Goal: Find specific page/section: Find specific page/section

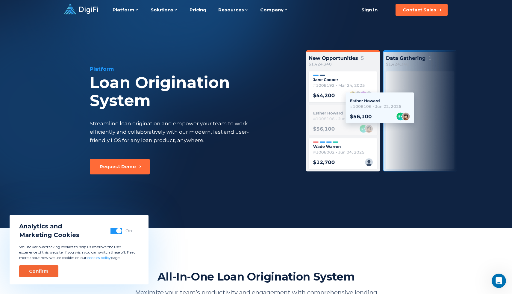
click at [50, 269] on button "Confirm" at bounding box center [38, 271] width 39 height 12
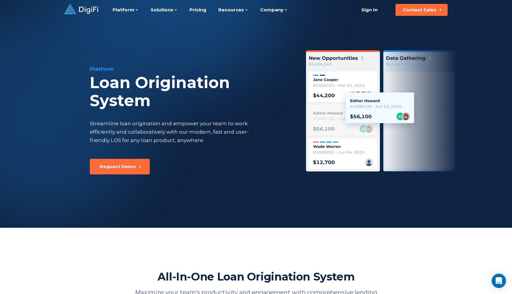
click at [180, 129] on div "Streamline loan origination and empower your team to work efficiently and colla…" at bounding box center [175, 131] width 170 height 25
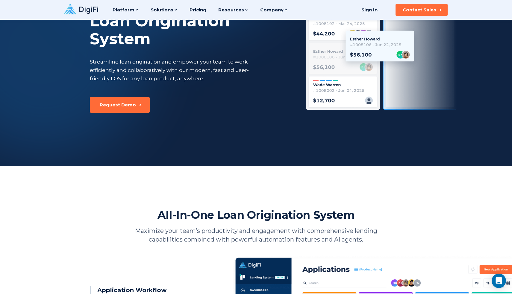
scroll to position [58, 0]
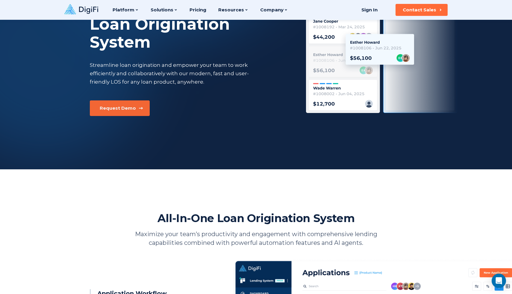
click at [143, 104] on button "Request Demo" at bounding box center [120, 108] width 60 height 16
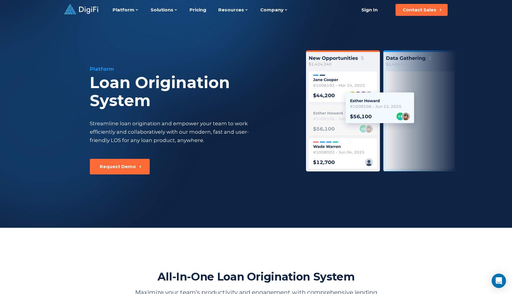
scroll to position [58, 0]
